Goal: Navigation & Orientation: Find specific page/section

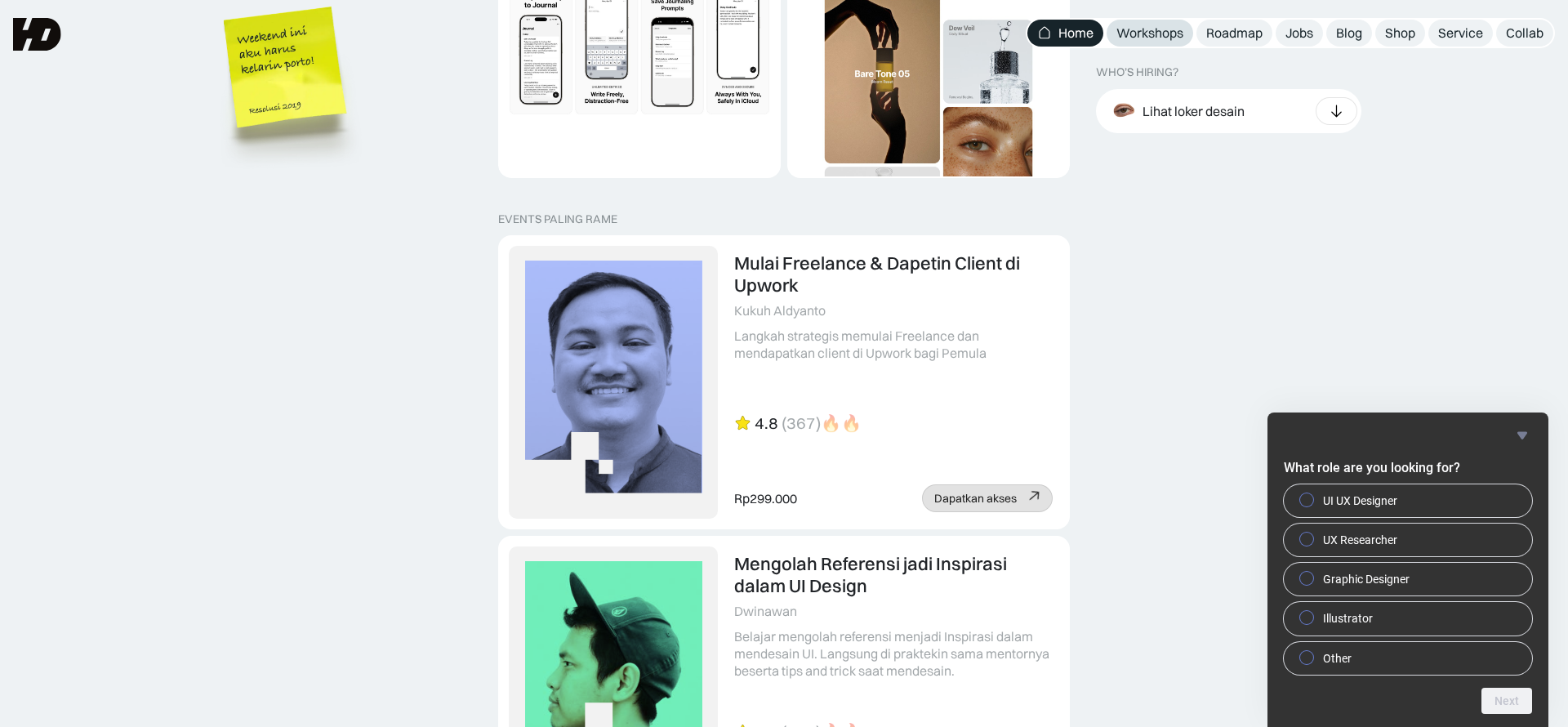
scroll to position [3295, 0]
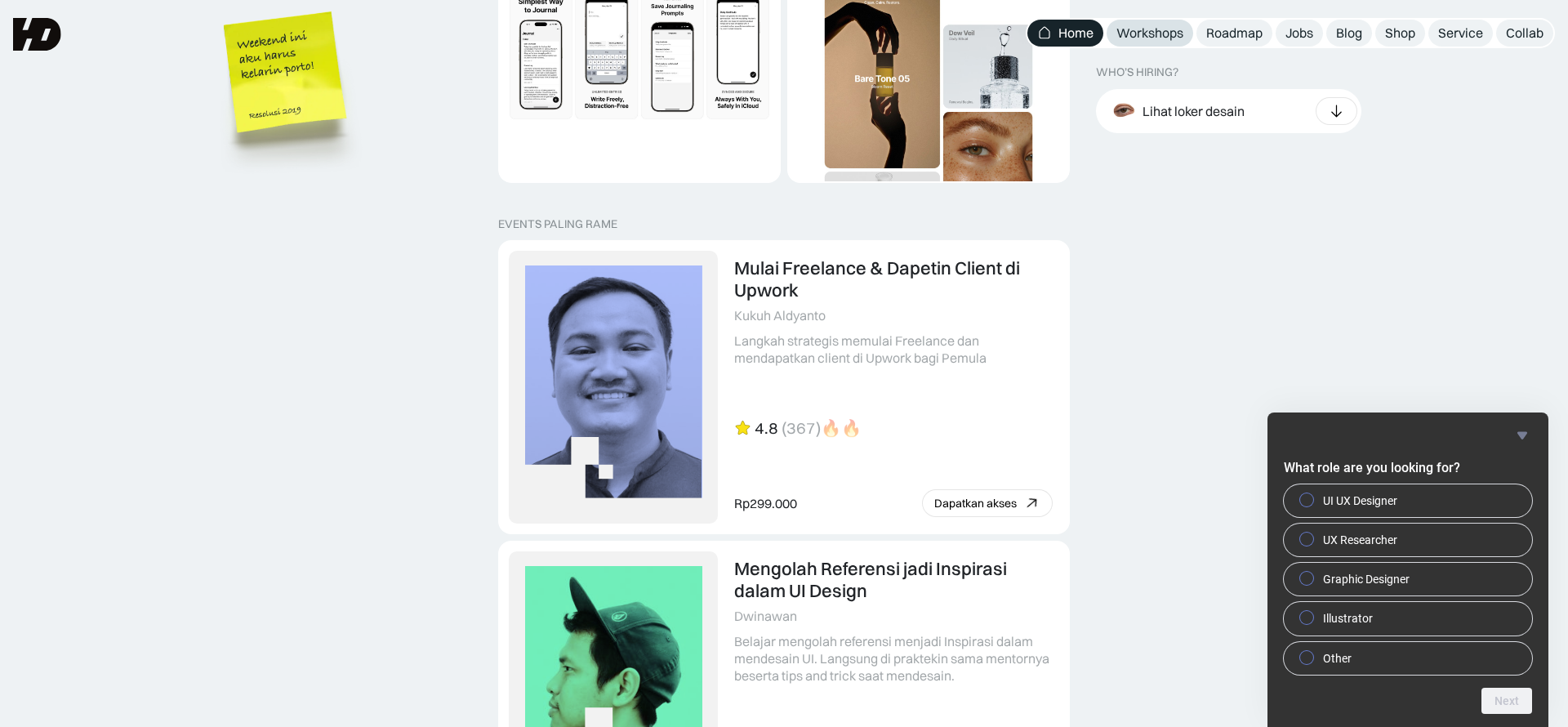
click at [1150, 23] on link "Workshops" at bounding box center [1150, 33] width 86 height 27
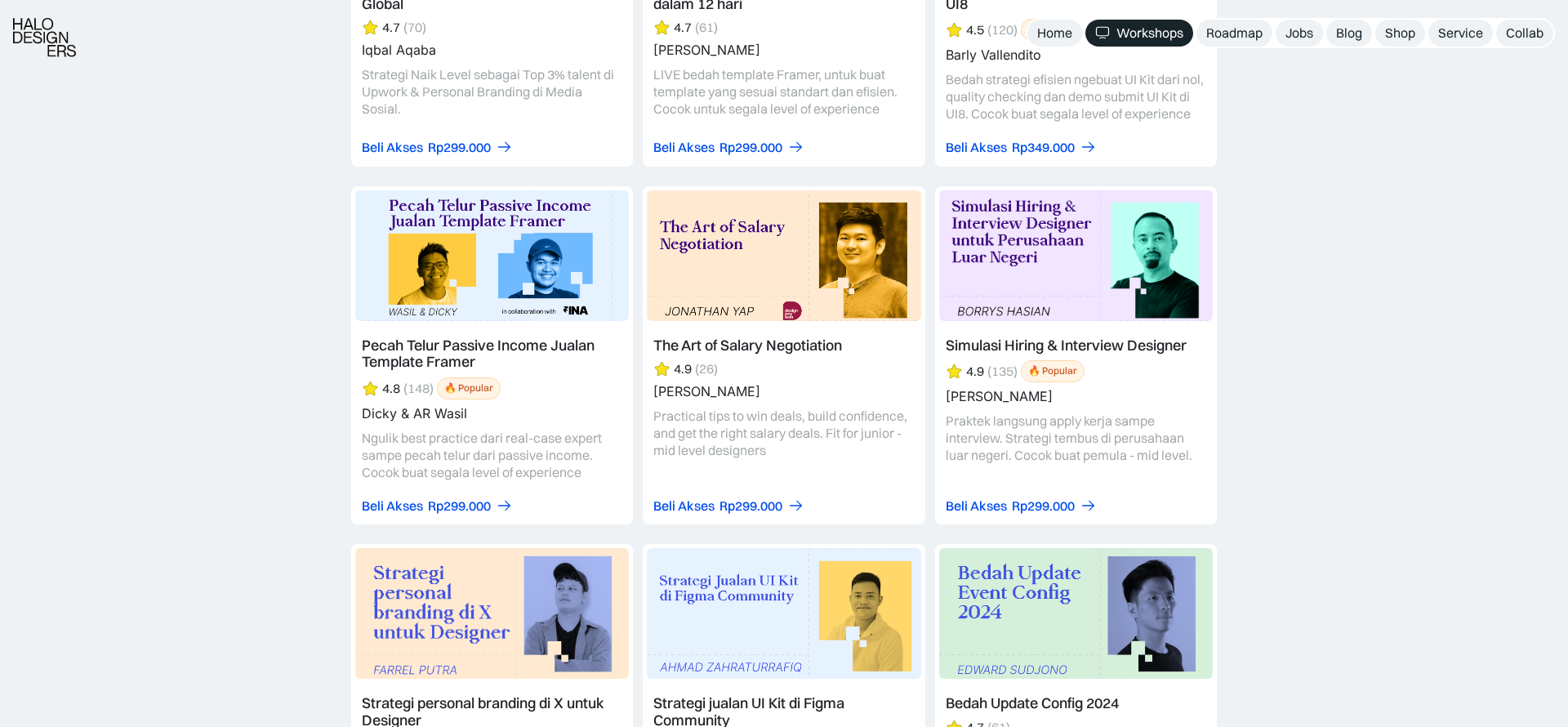
scroll to position [3037, 0]
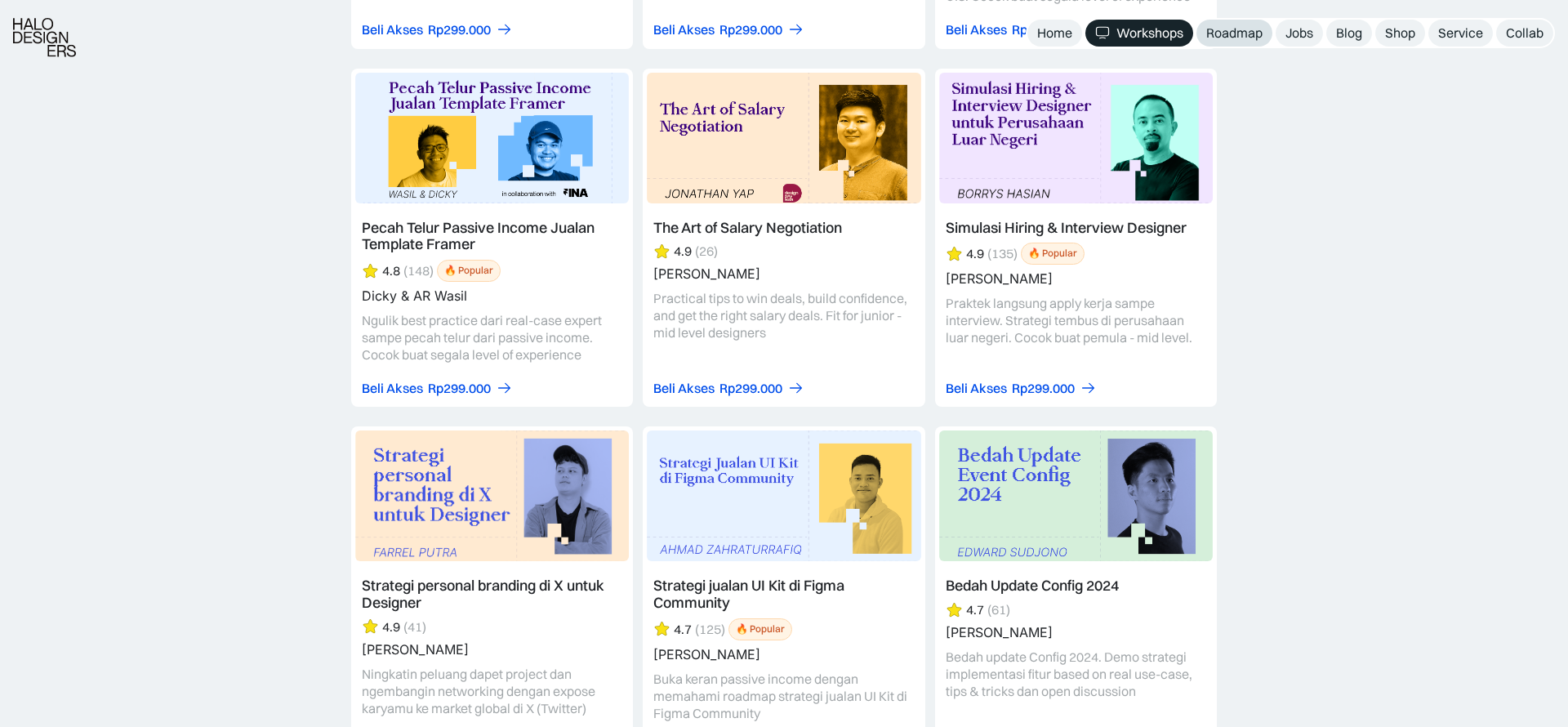
click at [1236, 32] on div "Roadmap" at bounding box center [1234, 32] width 57 height 17
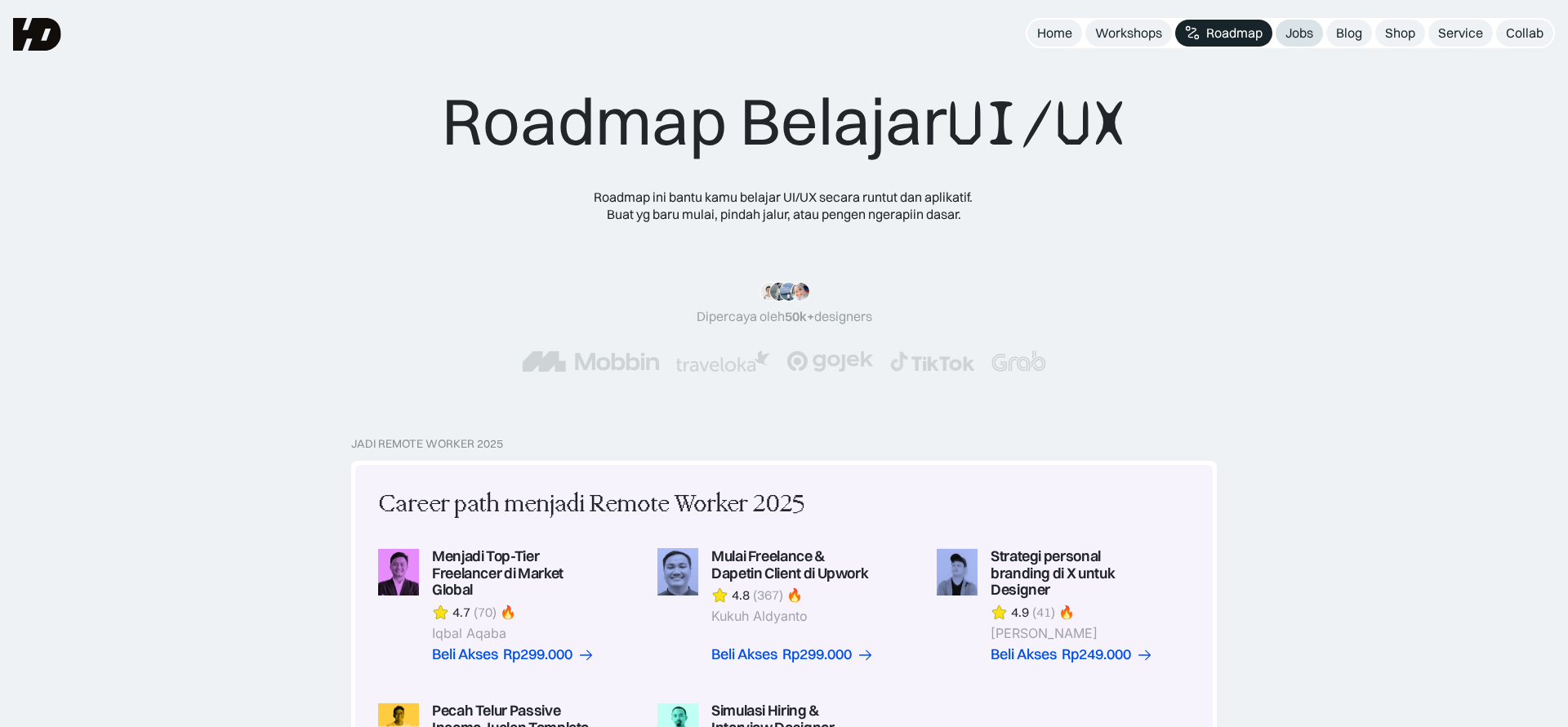
click at [1305, 30] on div "Jobs" at bounding box center [1299, 32] width 28 height 17
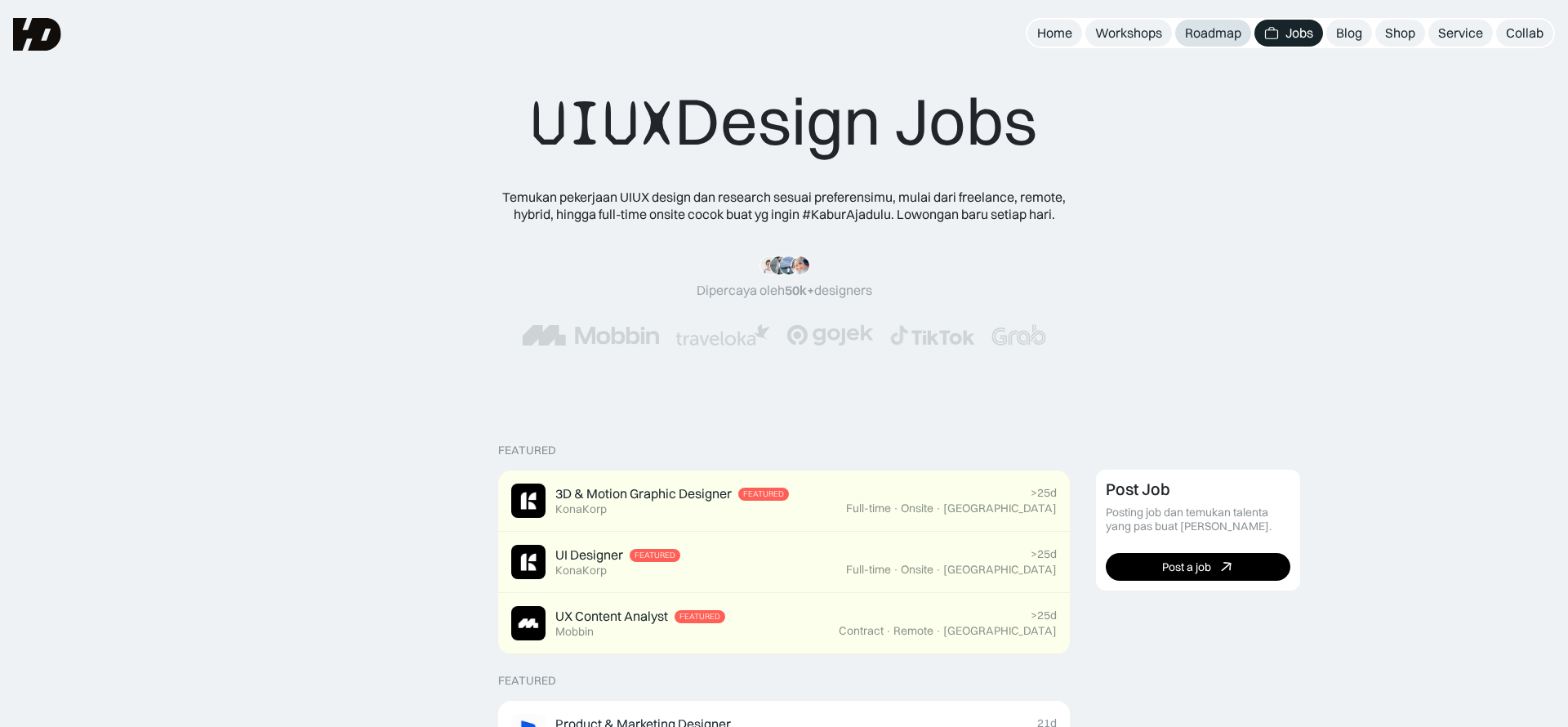
click at [1234, 29] on div "Roadmap" at bounding box center [1213, 32] width 57 height 17
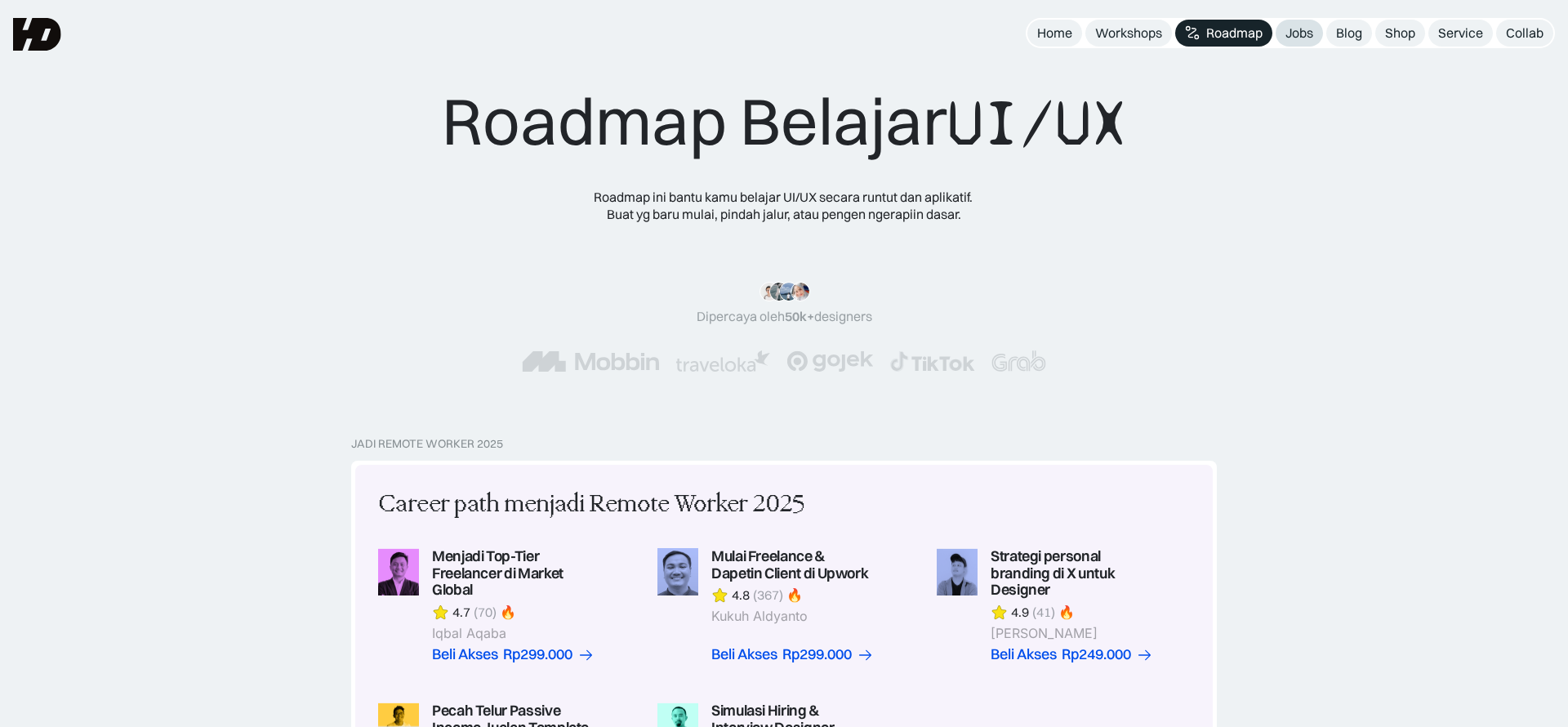
click at [1299, 31] on div "Jobs" at bounding box center [1299, 32] width 28 height 17
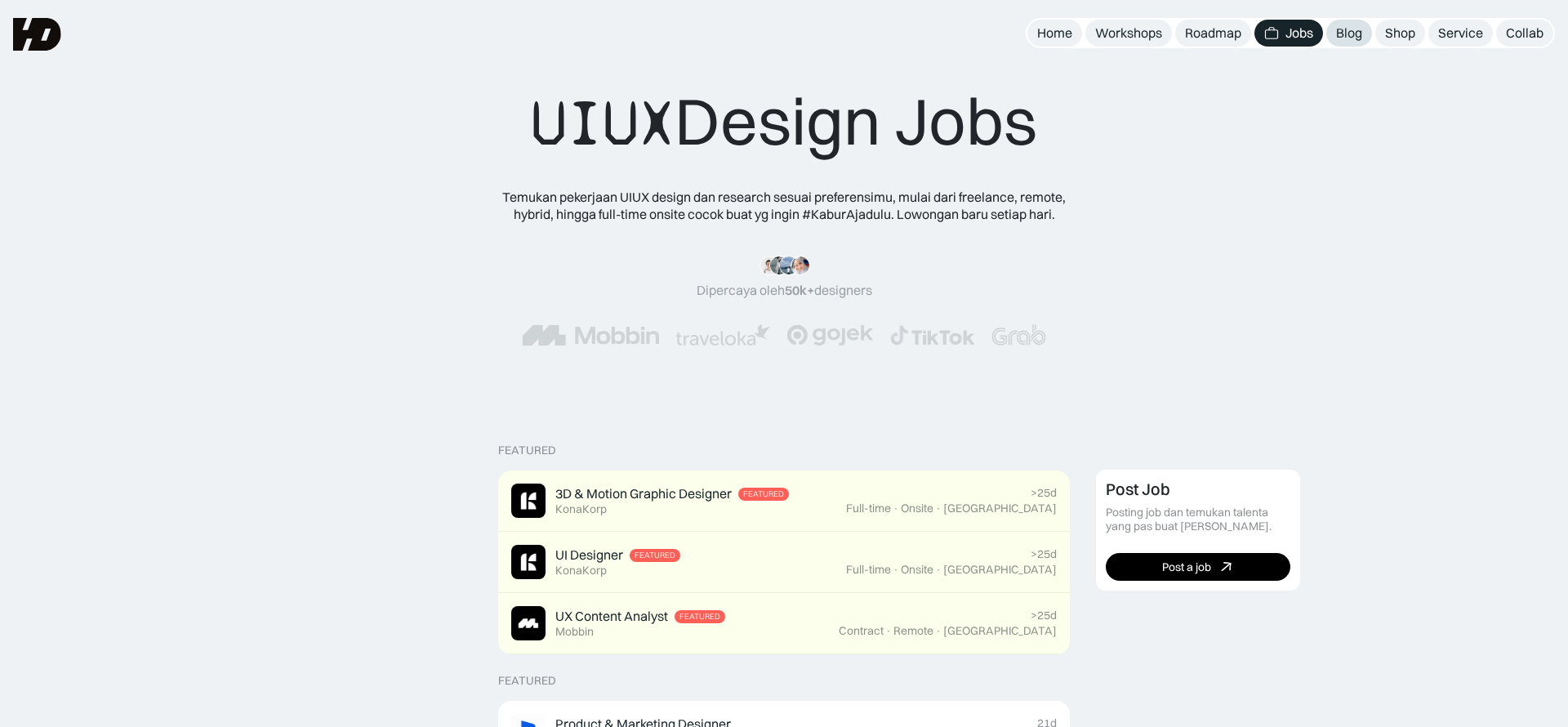
click at [1346, 36] on div "Blog" at bounding box center [1349, 32] width 26 height 17
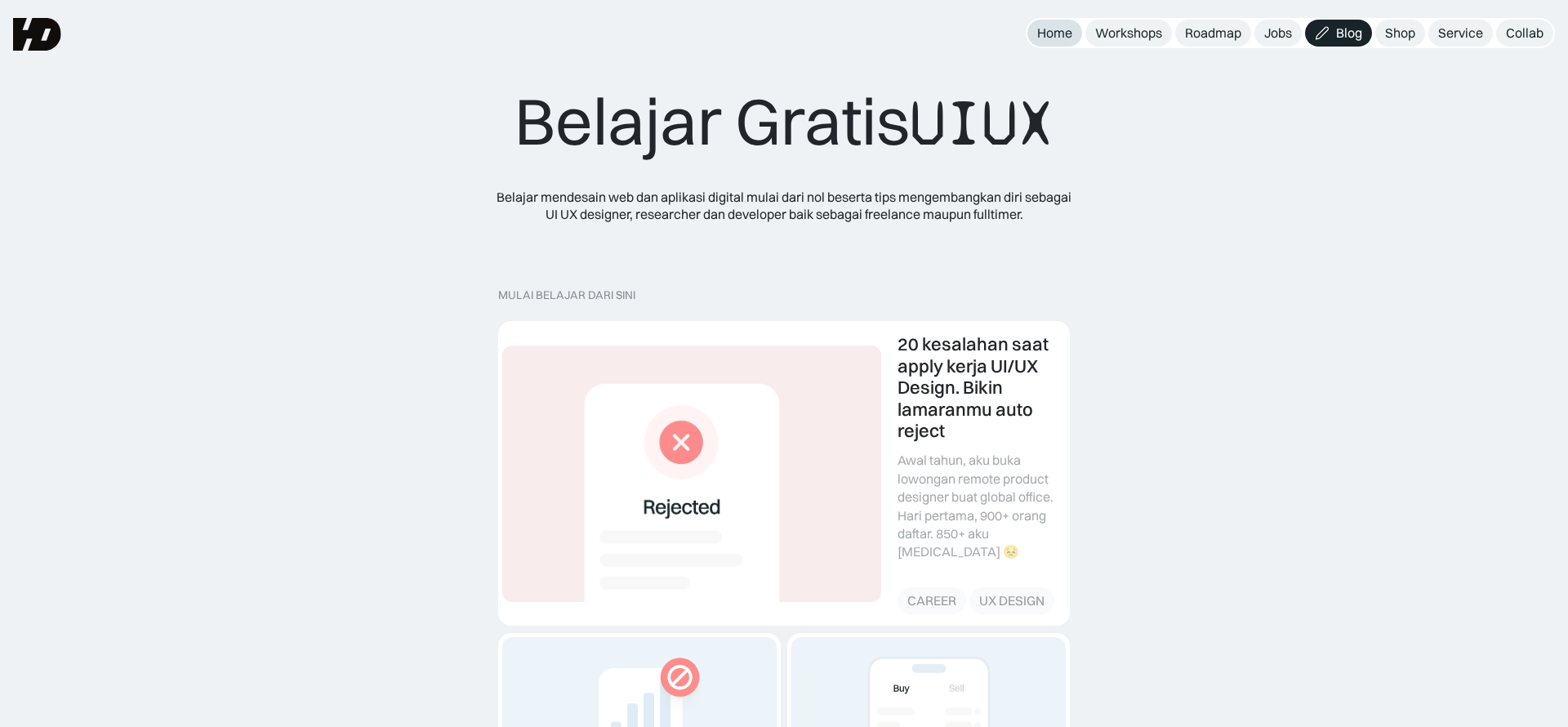
click at [1047, 31] on div "Home" at bounding box center [1054, 32] width 35 height 17
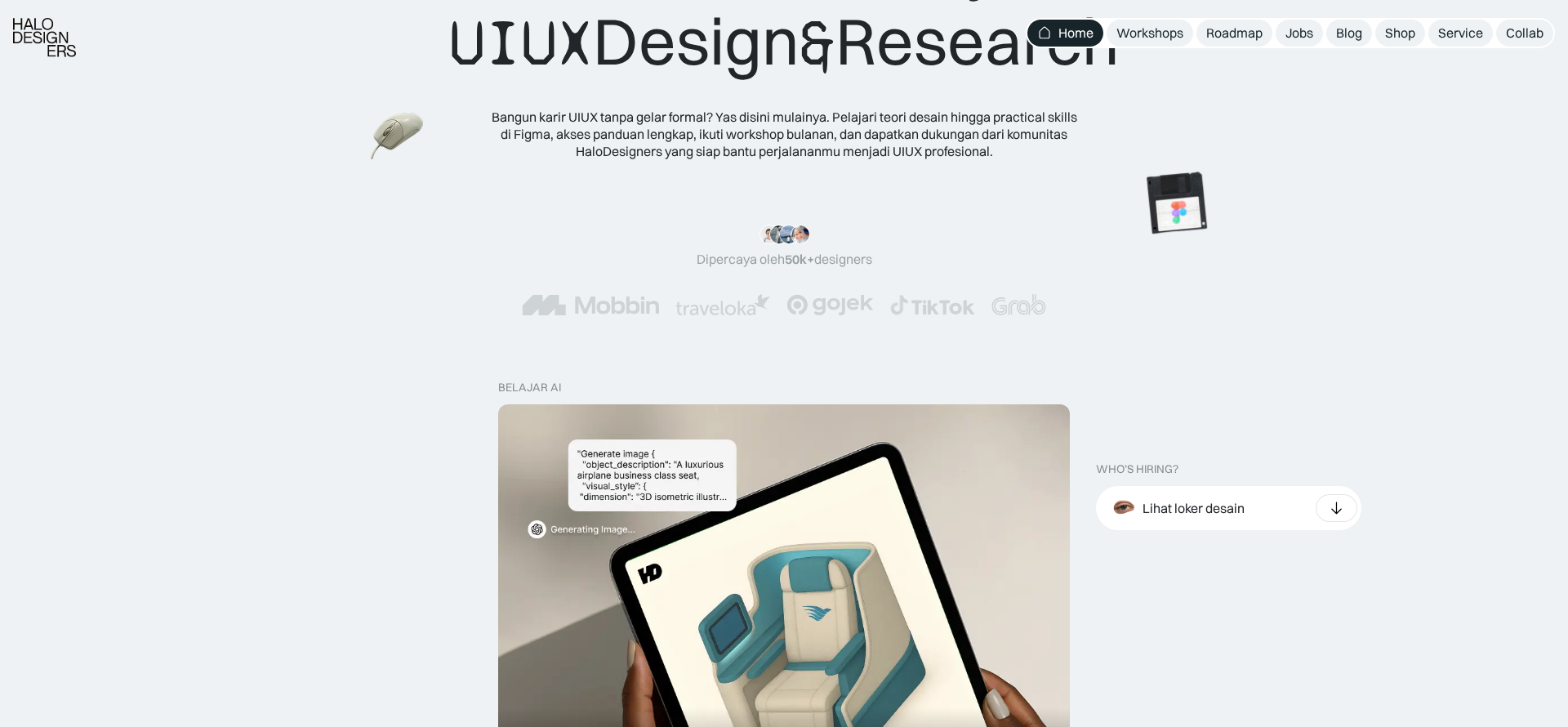
scroll to position [160, 0]
click at [1346, 503] on div at bounding box center [1336, 506] width 41 height 28
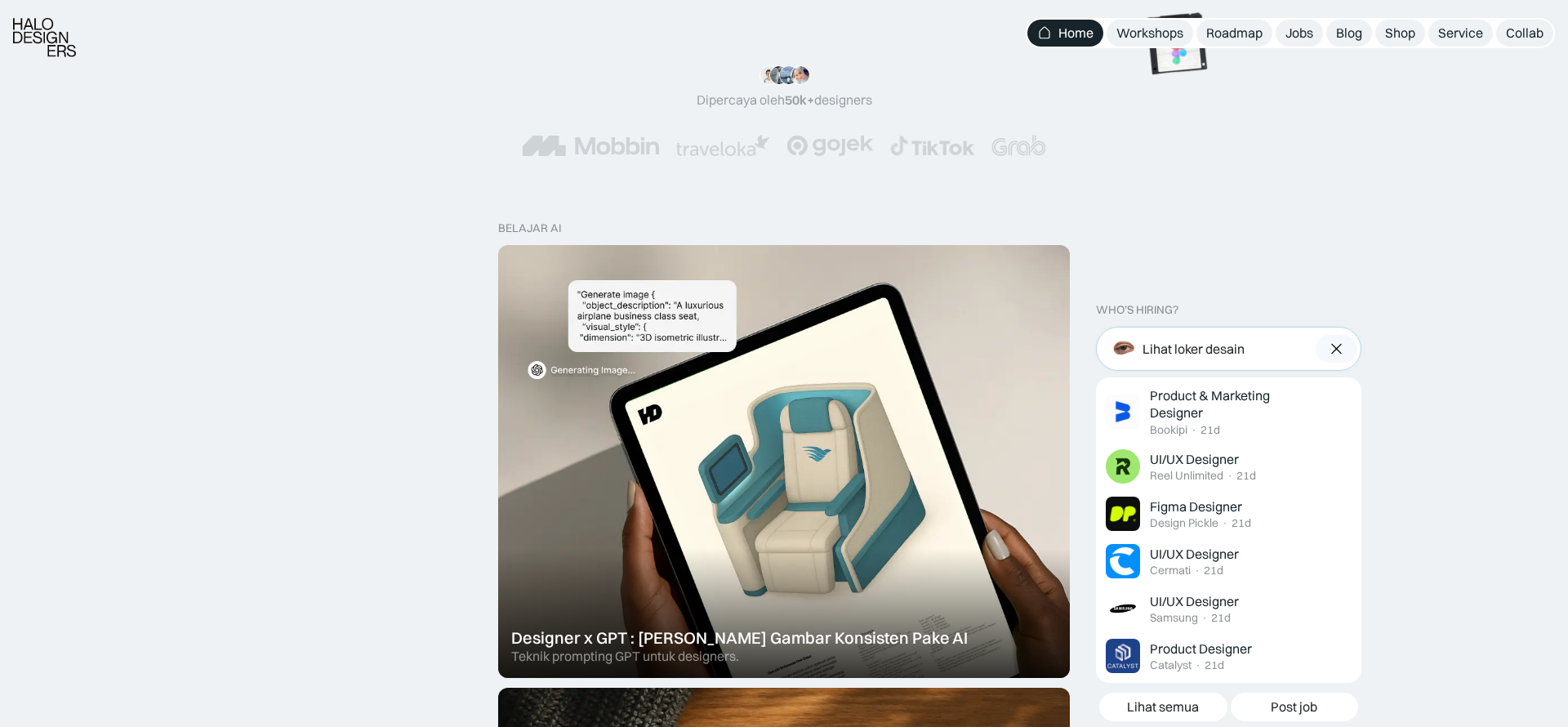
scroll to position [324, 0]
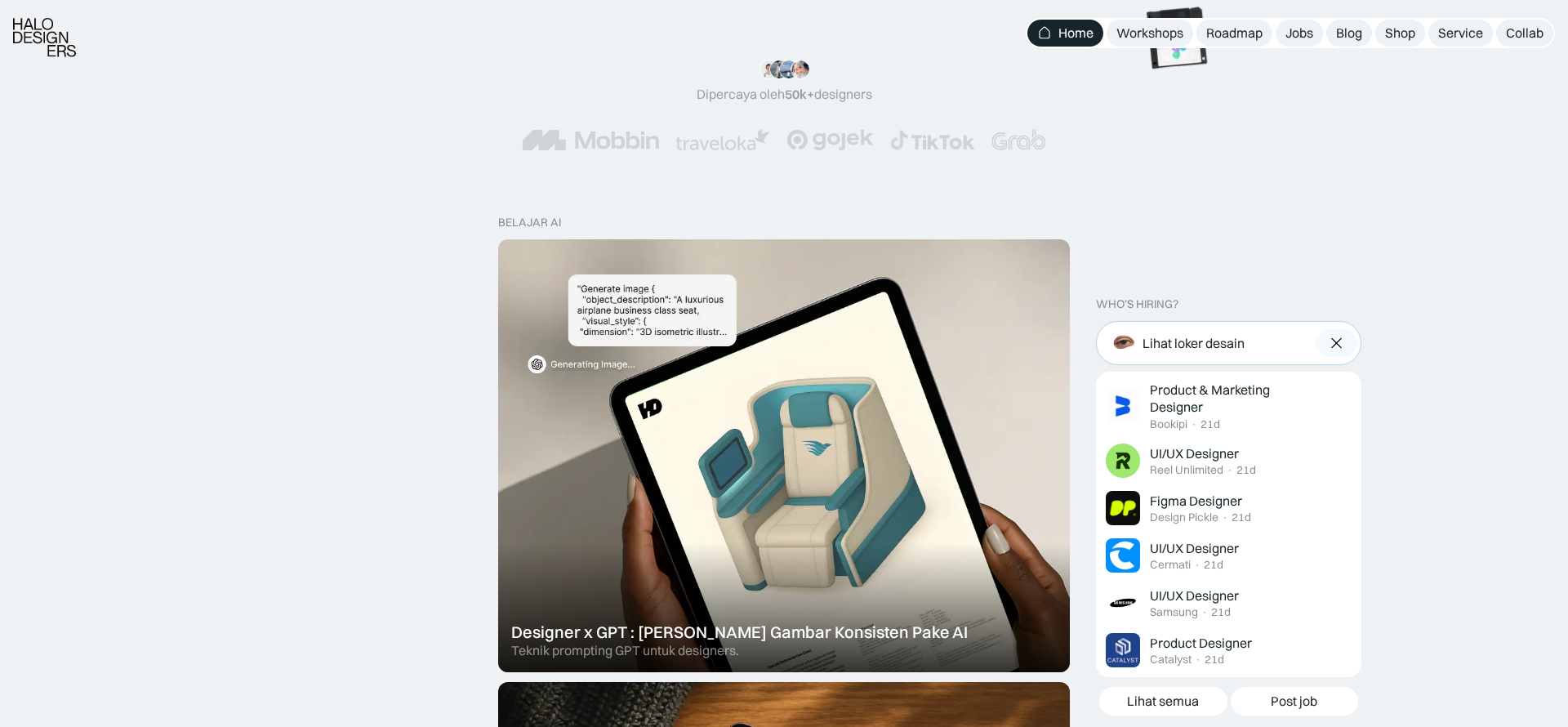
click at [1337, 341] on img at bounding box center [1336, 343] width 17 height 16
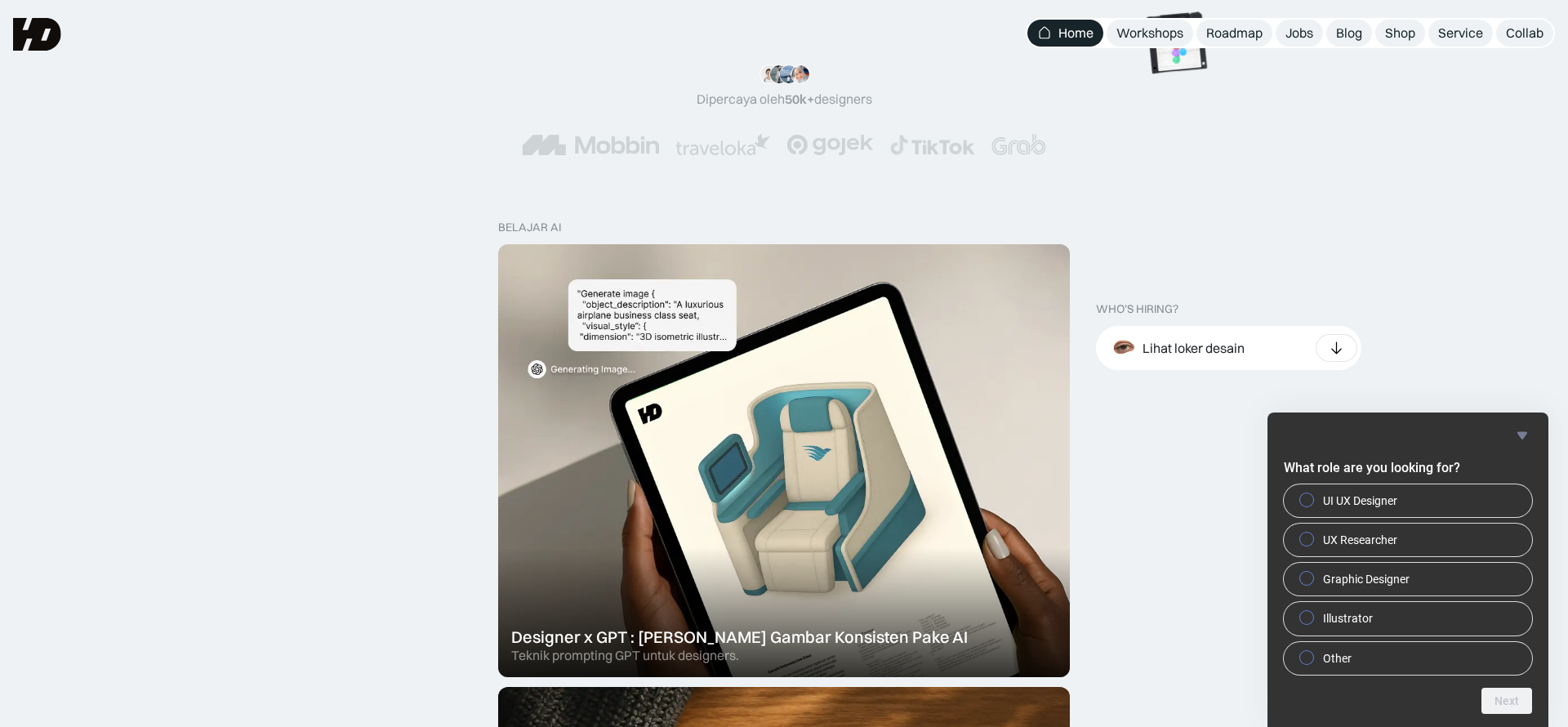
scroll to position [312, 0]
